Goal: Navigation & Orientation: Find specific page/section

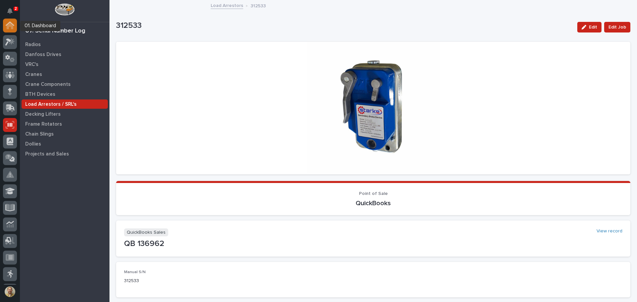
click at [12, 29] on div at bounding box center [10, 26] width 14 height 14
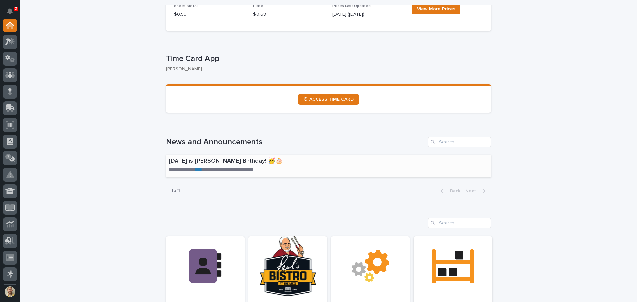
scroll to position [199, 0]
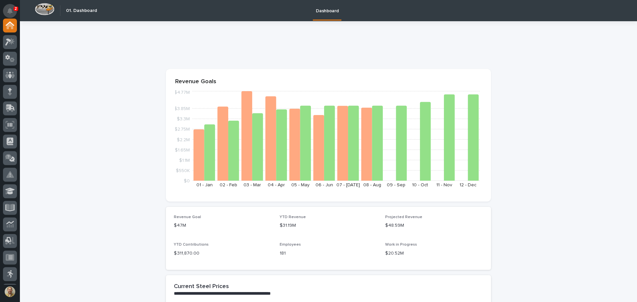
click at [11, 8] on icon "Notifications" at bounding box center [9, 11] width 5 height 6
click at [5, 25] on div at bounding box center [10, 26] width 14 height 14
click at [10, 29] on div at bounding box center [10, 26] width 14 height 14
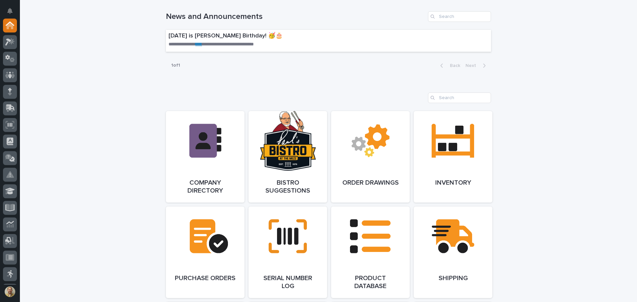
scroll to position [222, 0]
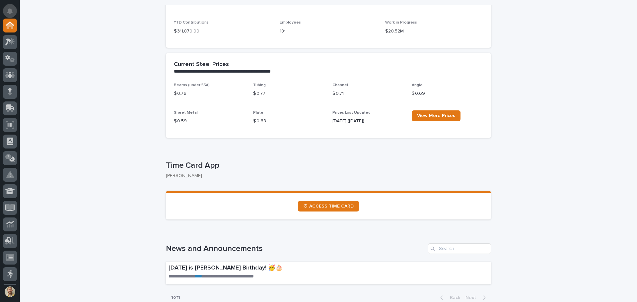
click at [8, 8] on icon "Notifications" at bounding box center [9, 11] width 5 height 6
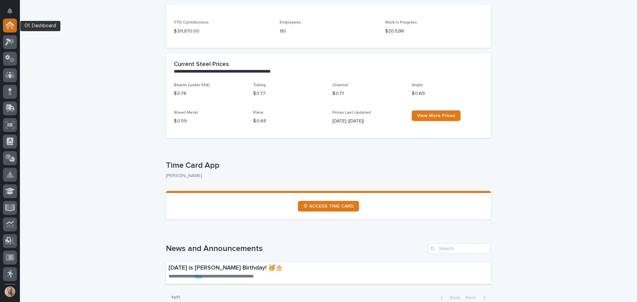
click at [8, 27] on icon at bounding box center [10, 26] width 7 height 7
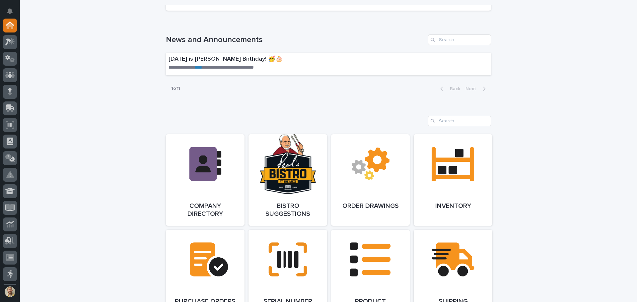
scroll to position [232, 0]
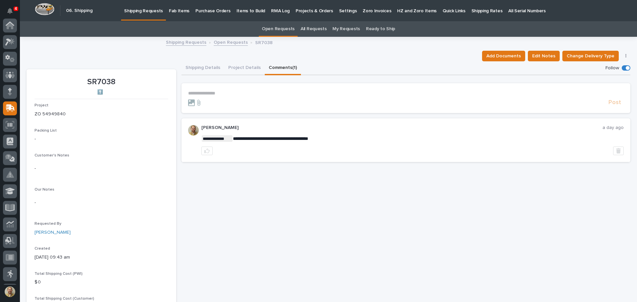
scroll to position [82, 0]
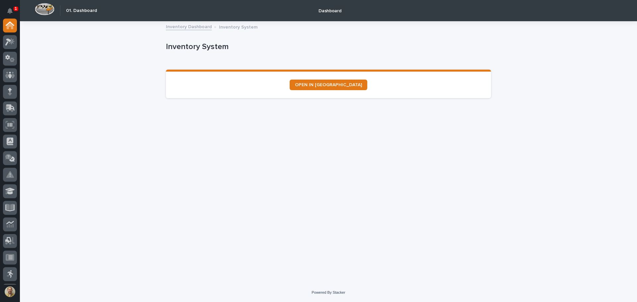
click at [167, 9] on div "Dashboard" at bounding box center [360, 10] width 520 height 21
click at [8, 29] on div at bounding box center [10, 26] width 14 height 14
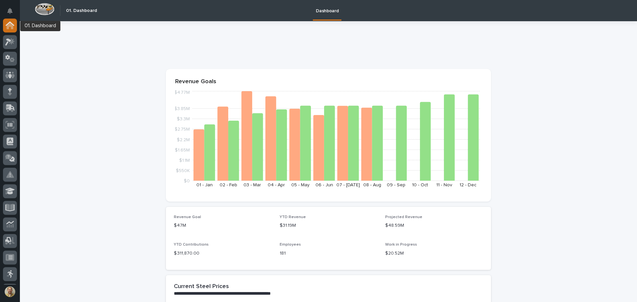
click at [11, 27] on icon at bounding box center [10, 26] width 7 height 7
click at [7, 23] on icon at bounding box center [10, 26] width 9 height 8
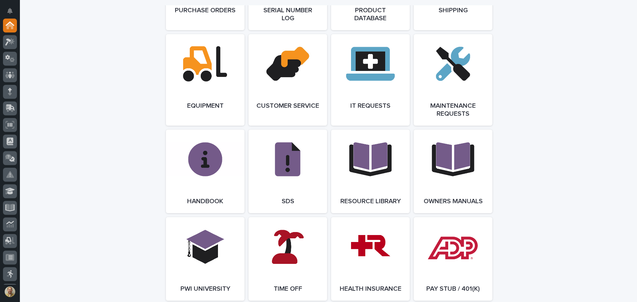
scroll to position [720, 0]
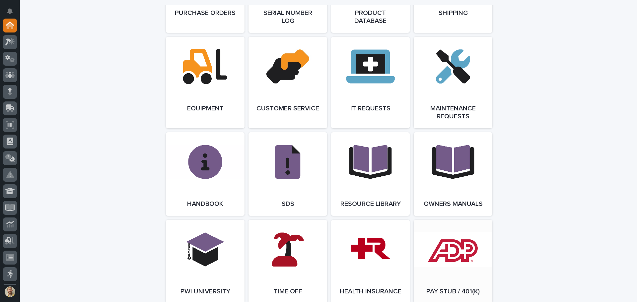
click at [464, 248] on link "Open Link" at bounding box center [453, 262] width 79 height 84
